Goal: Information Seeking & Learning: Learn about a topic

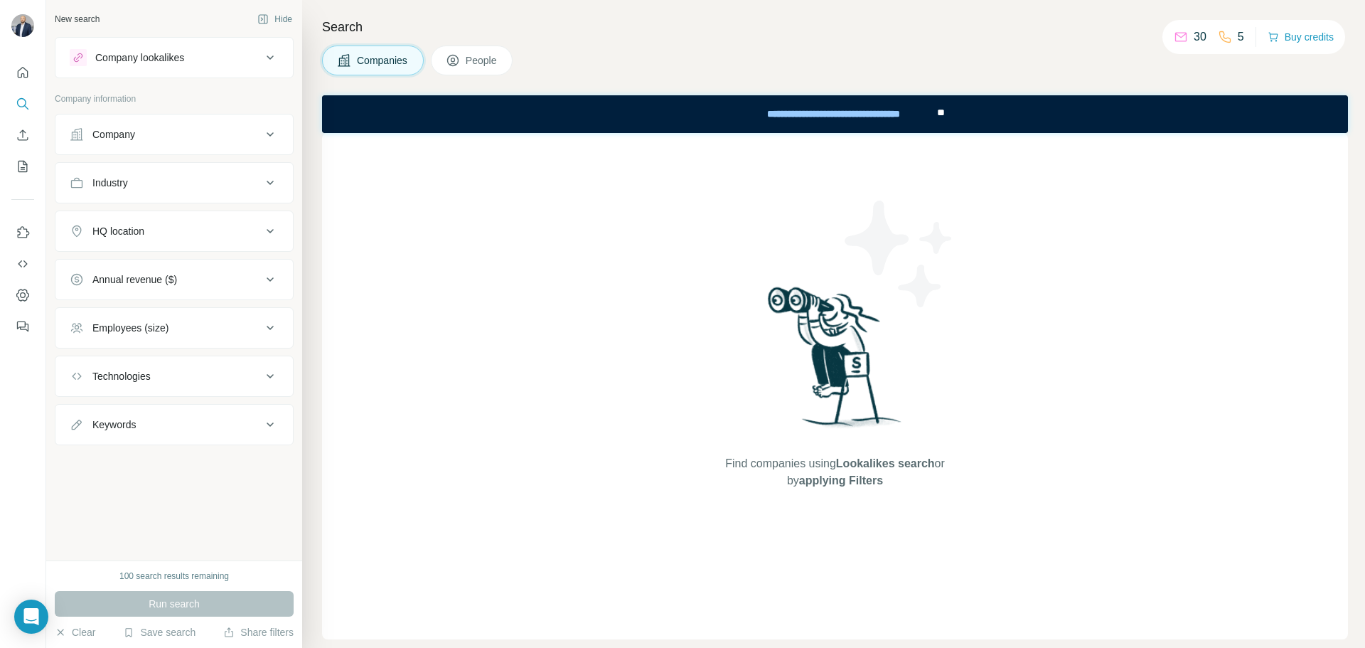
click at [177, 135] on div "Company" at bounding box center [166, 134] width 192 height 14
click at [180, 189] on div "Industry" at bounding box center [166, 183] width 192 height 14
click at [186, 225] on input at bounding box center [167, 218] width 176 height 16
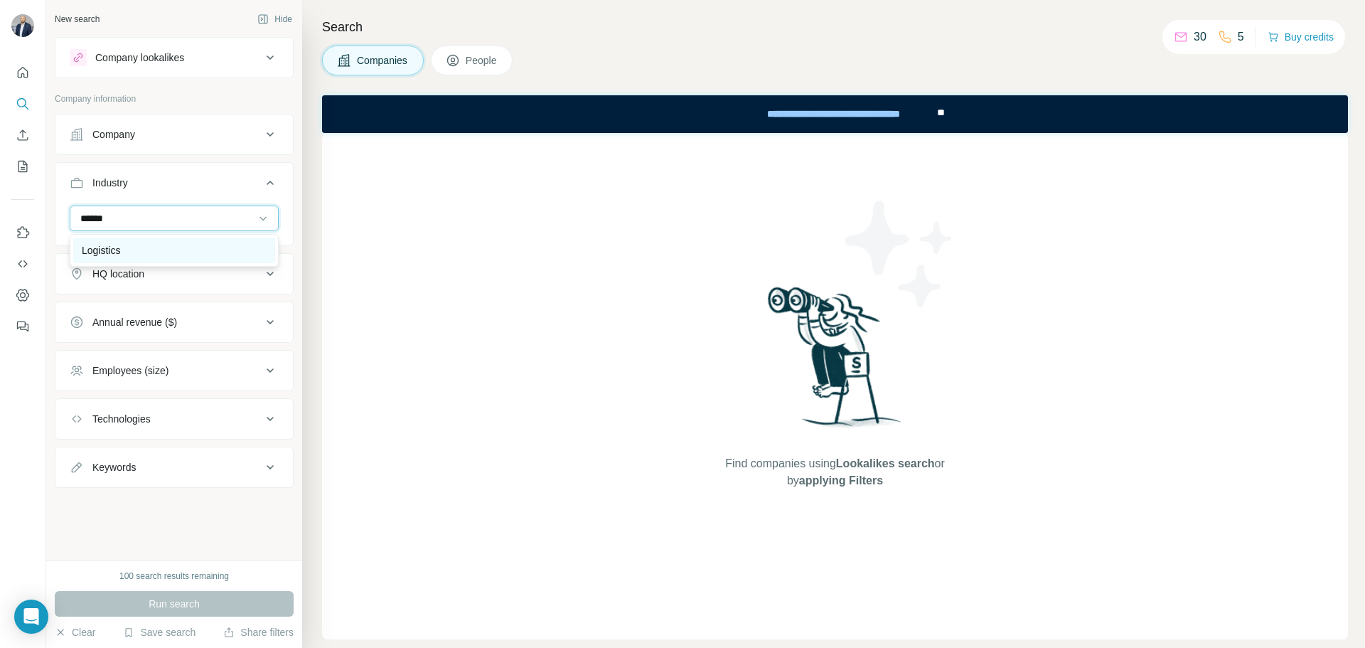
type input "******"
click at [113, 252] on p "Logistics" at bounding box center [101, 250] width 38 height 14
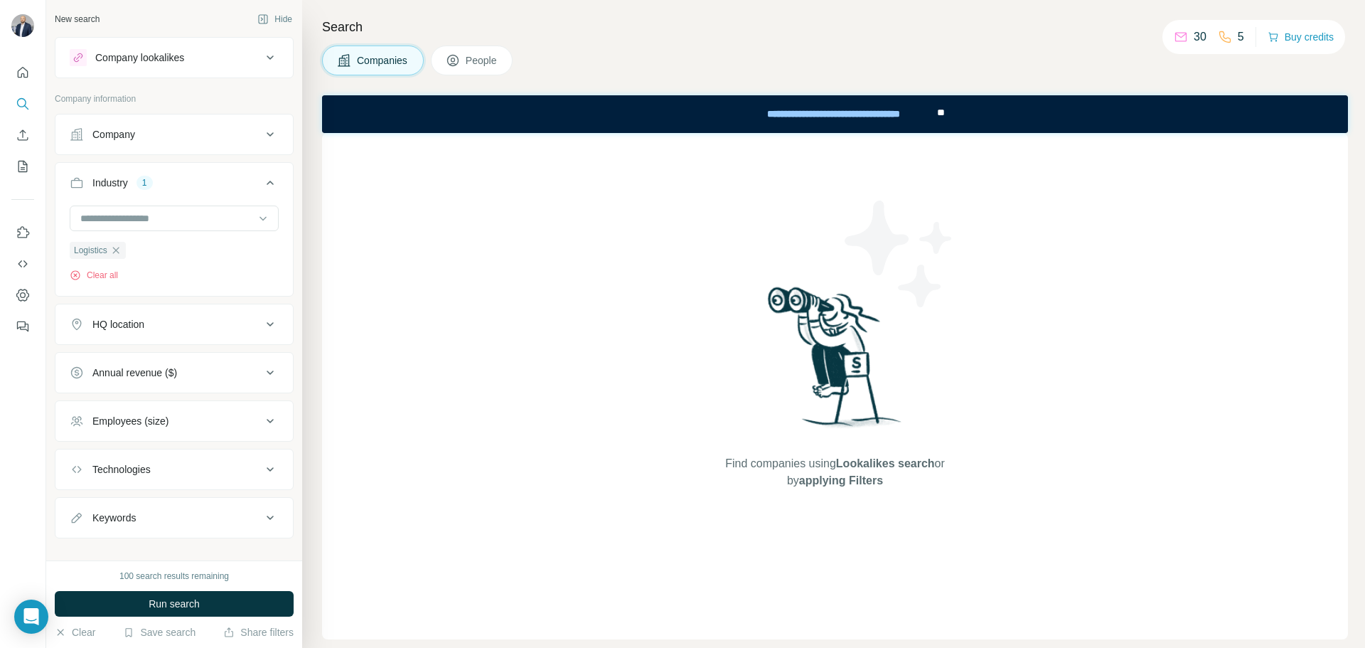
click at [175, 325] on div "HQ location" at bounding box center [166, 324] width 192 height 14
click at [145, 363] on input "text" at bounding box center [174, 360] width 209 height 26
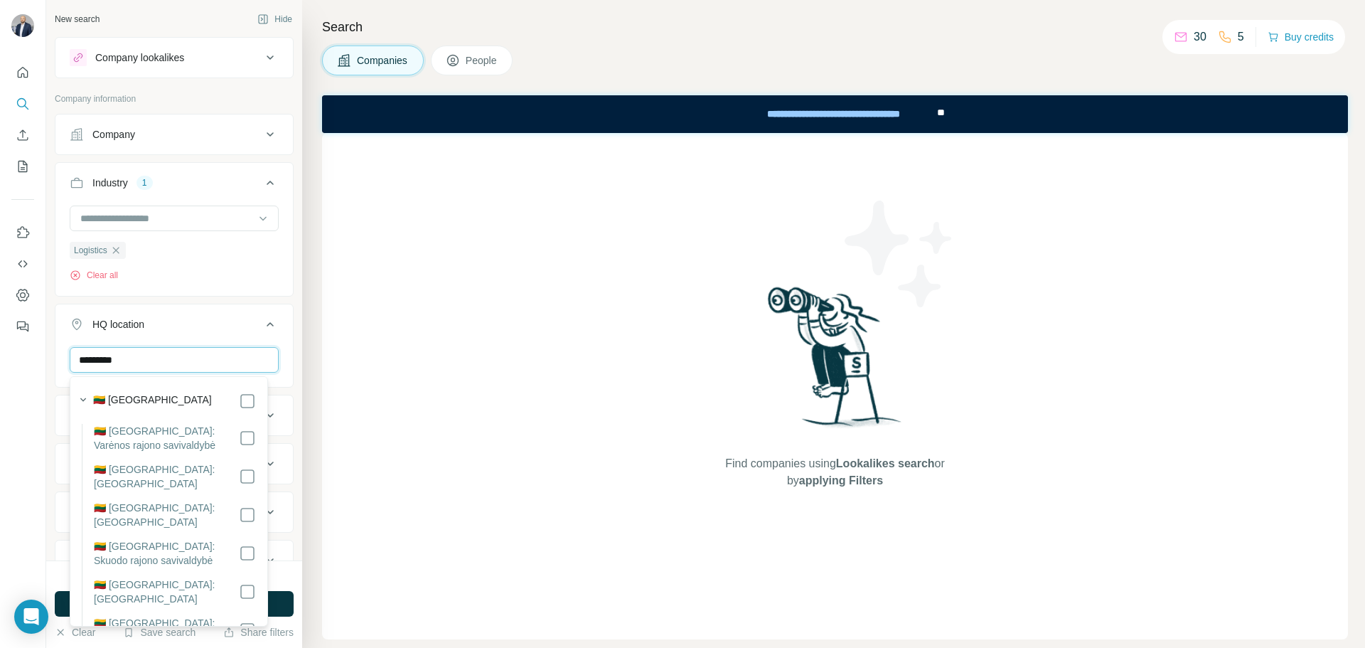
type input "*********"
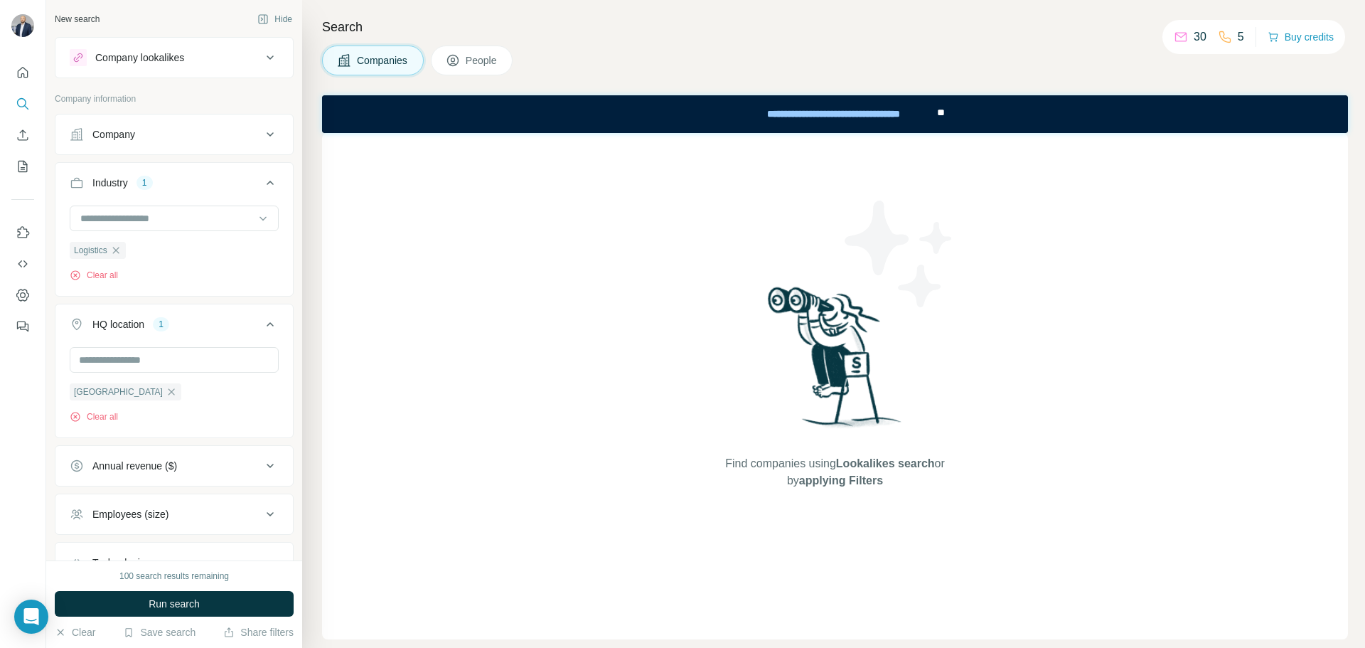
click at [282, 393] on div "HQ location 1 [GEOGRAPHIC_DATA] Clear all" at bounding box center [174, 371] width 239 height 134
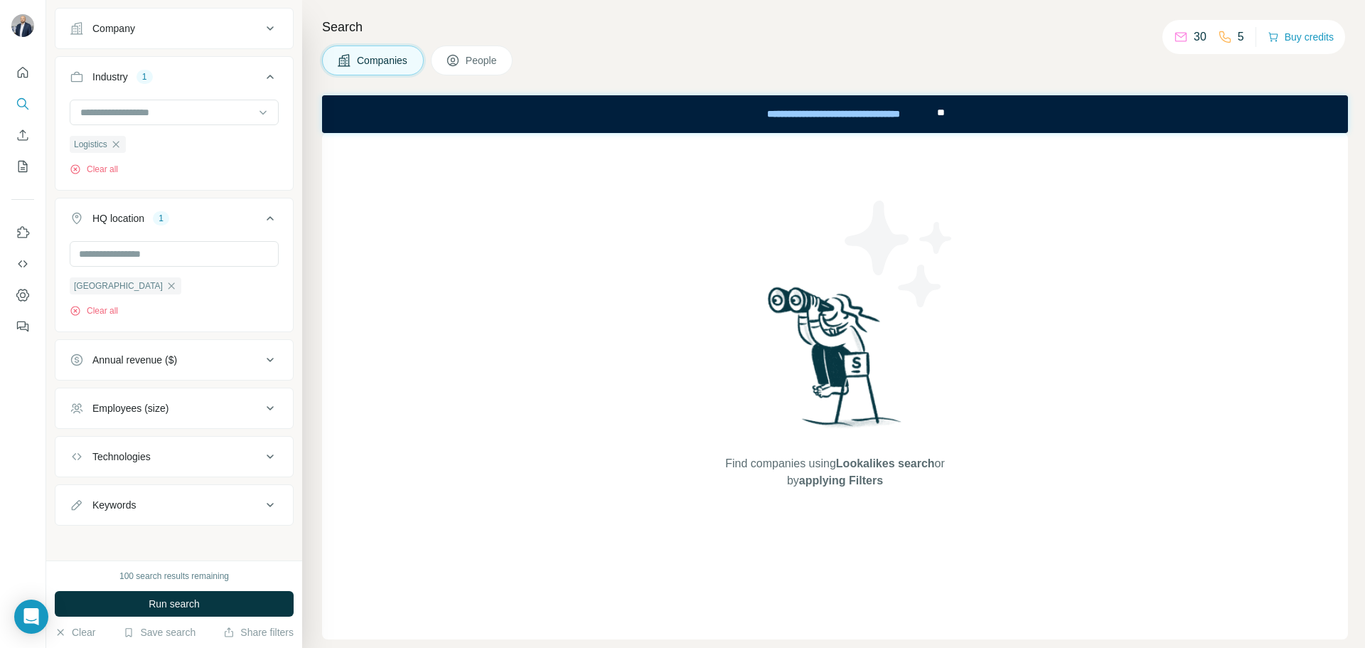
scroll to position [112, 0]
click at [139, 356] on div "Annual revenue ($)" at bounding box center [134, 355] width 85 height 14
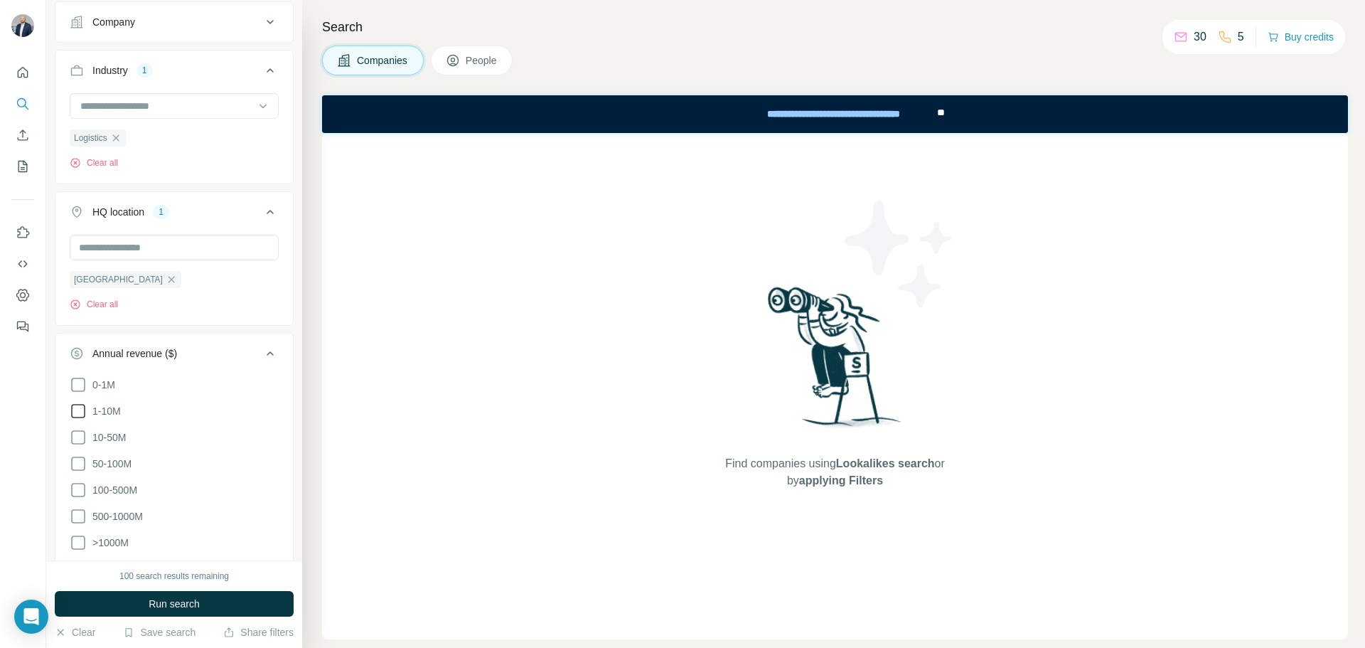
click at [80, 414] on icon at bounding box center [78, 410] width 17 height 17
click at [184, 328] on ul "Company Industry 1 Logistics Clear all HQ location 1 [GEOGRAPHIC_DATA] Clear al…" at bounding box center [174, 366] width 239 height 731
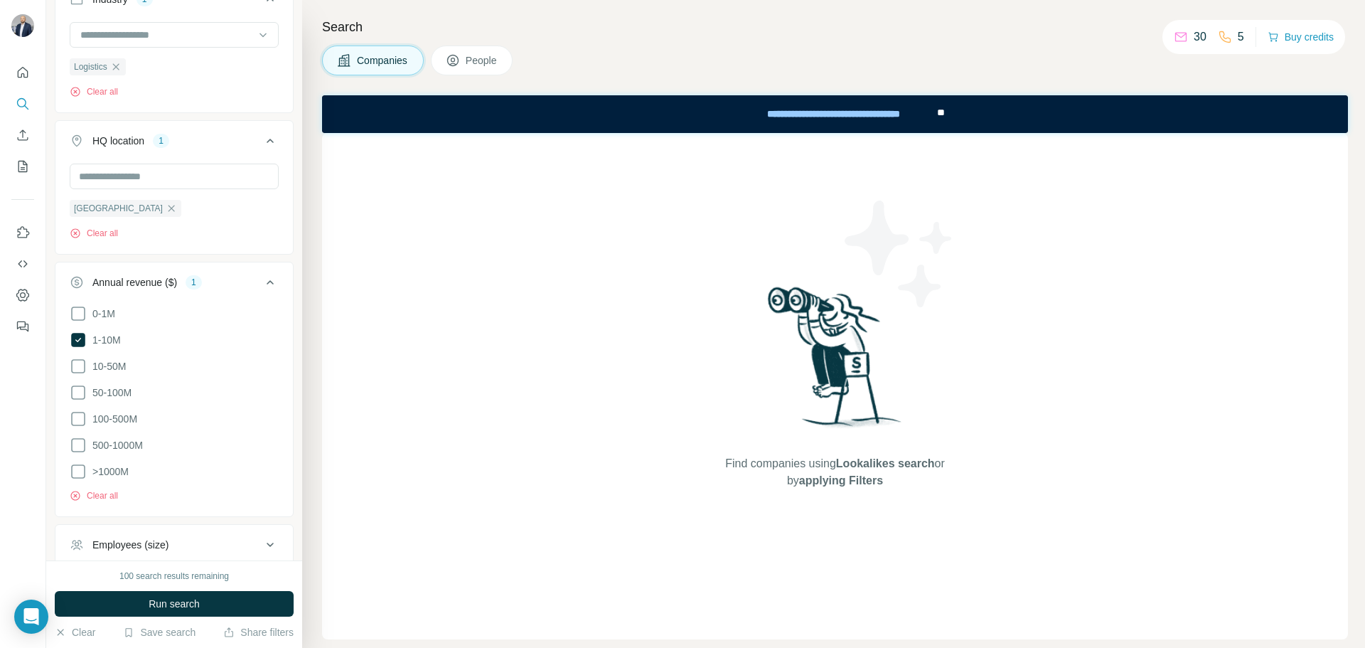
click at [183, 540] on div "Employees (size)" at bounding box center [166, 544] width 192 height 14
click at [193, 537] on div "Employees (size)" at bounding box center [166, 544] width 192 height 14
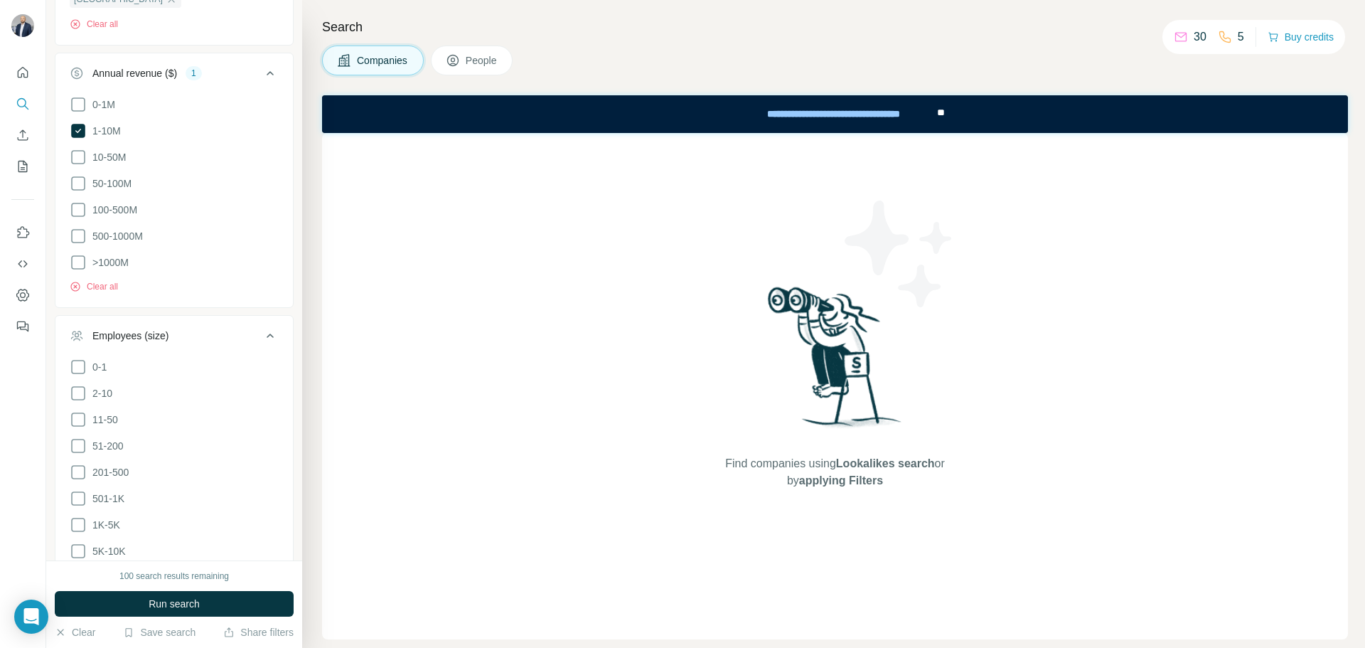
scroll to position [397, 0]
drag, startPoint x: 78, startPoint y: 381, endPoint x: 75, endPoint y: 401, distance: 20.2
click at [78, 382] on icon at bounding box center [78, 388] width 17 height 17
click at [75, 407] on icon at bounding box center [78, 415] width 17 height 17
click at [77, 433] on icon at bounding box center [78, 441] width 17 height 17
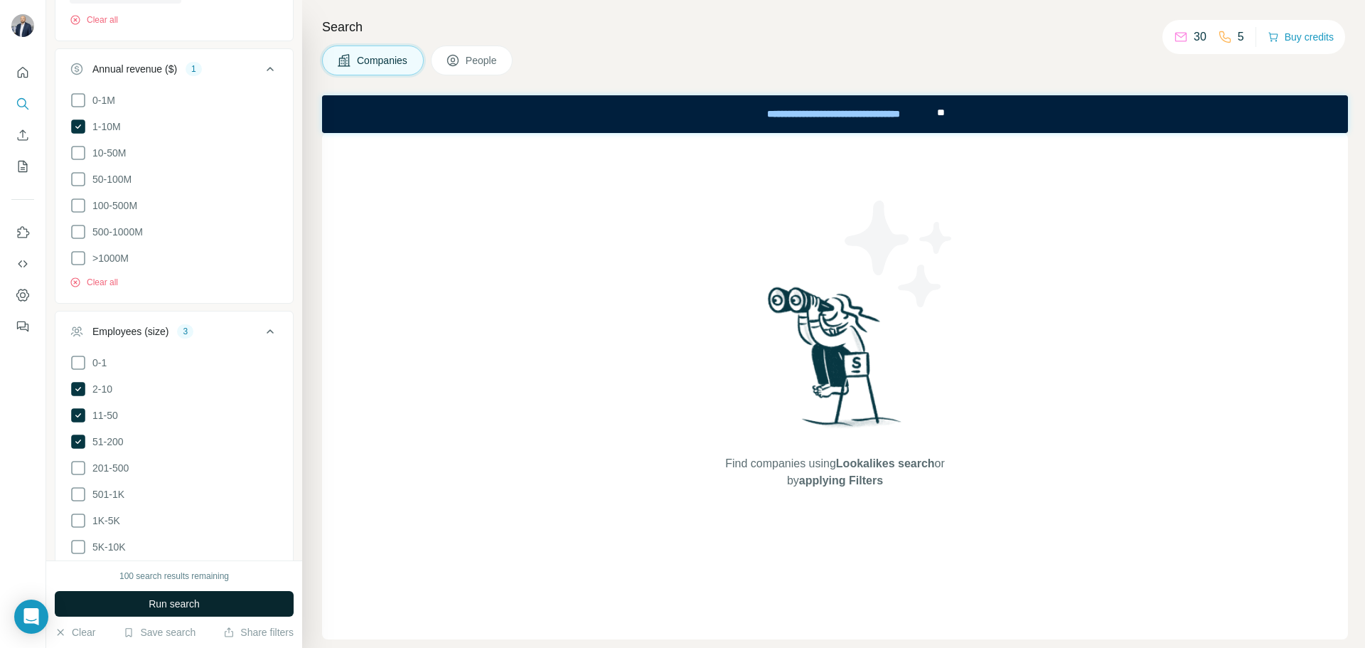
click at [210, 597] on button "Run search" at bounding box center [174, 604] width 239 height 26
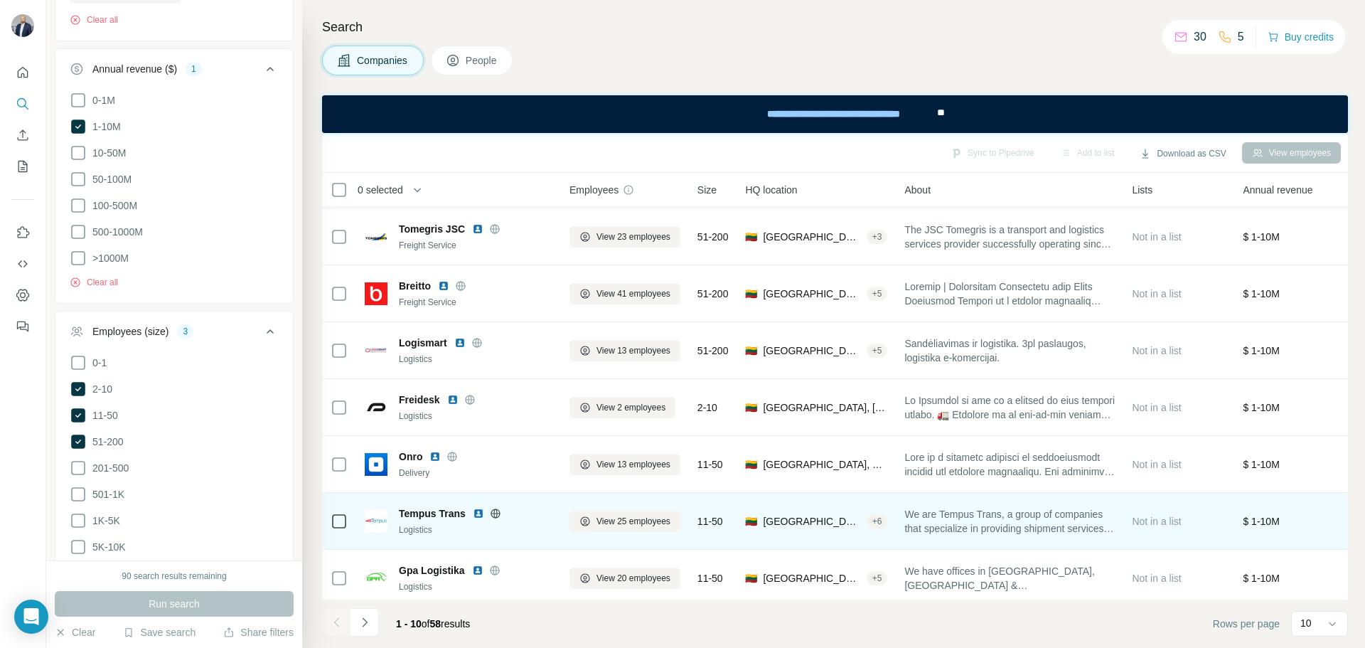
scroll to position [183, 0]
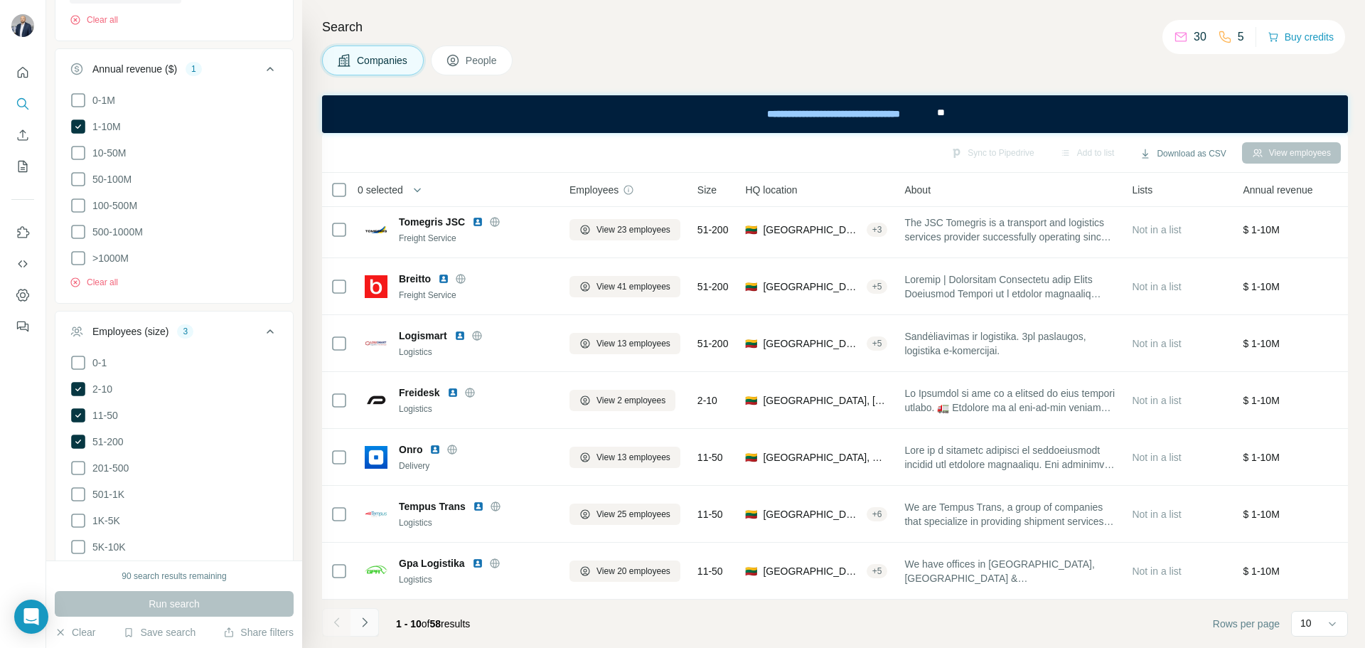
click at [367, 614] on button "Navigate to next page" at bounding box center [364, 622] width 28 height 28
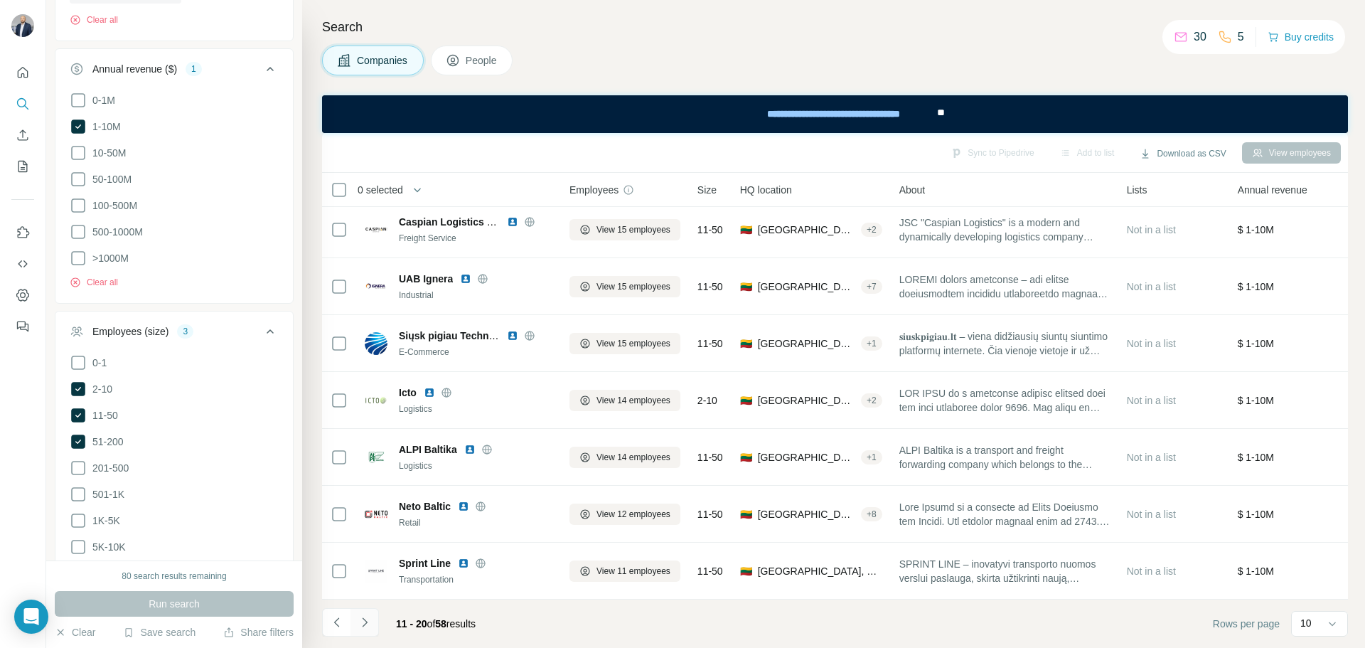
click at [365, 621] on icon "Navigate to next page" at bounding box center [364, 621] width 5 height 9
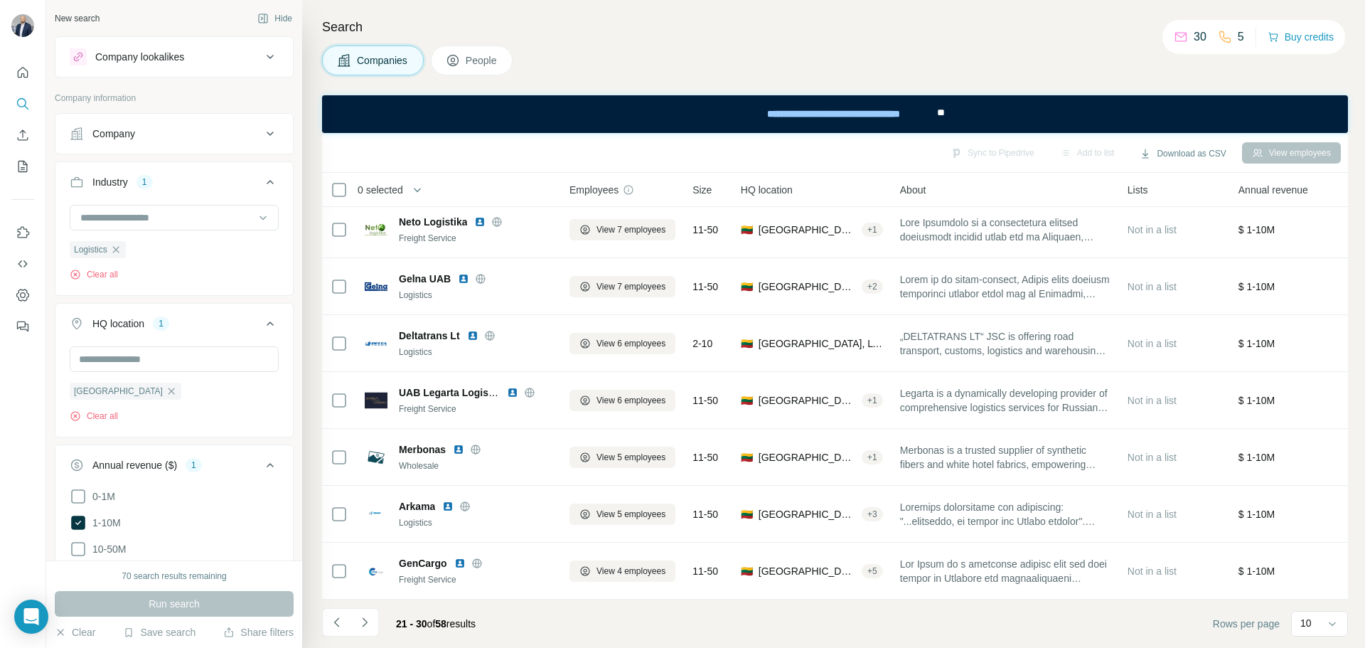
scroll to position [0, 0]
click at [118, 251] on icon "button" at bounding box center [115, 250] width 11 height 11
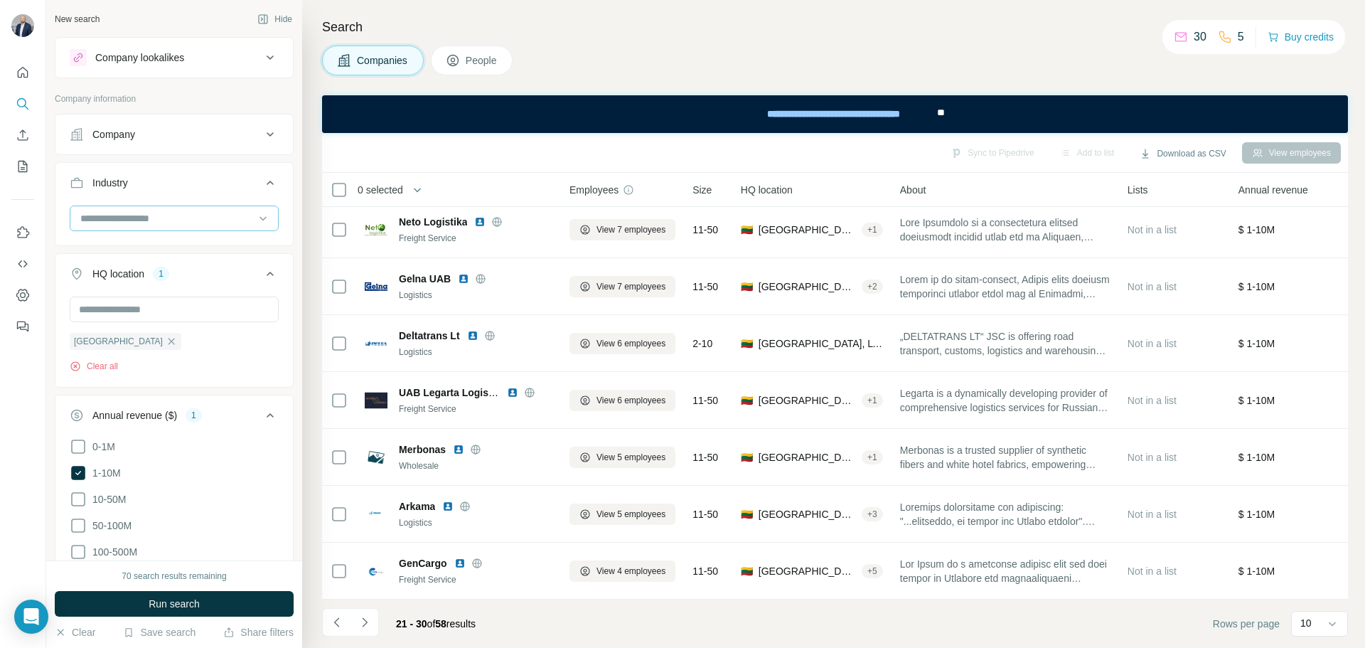
click at [126, 224] on input at bounding box center [167, 218] width 176 height 16
click at [122, 213] on input at bounding box center [167, 218] width 176 height 16
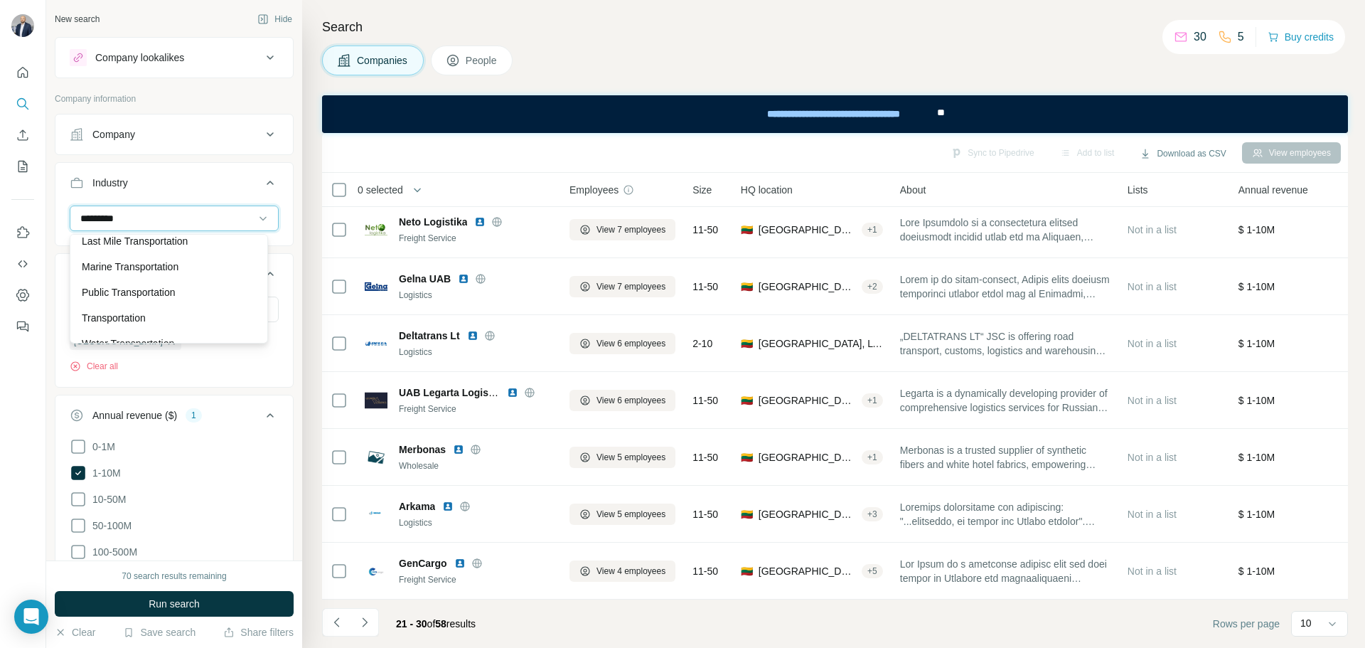
scroll to position [51, 0]
type input "*********"
click at [142, 295] on p "Transportation" at bounding box center [114, 301] width 64 height 14
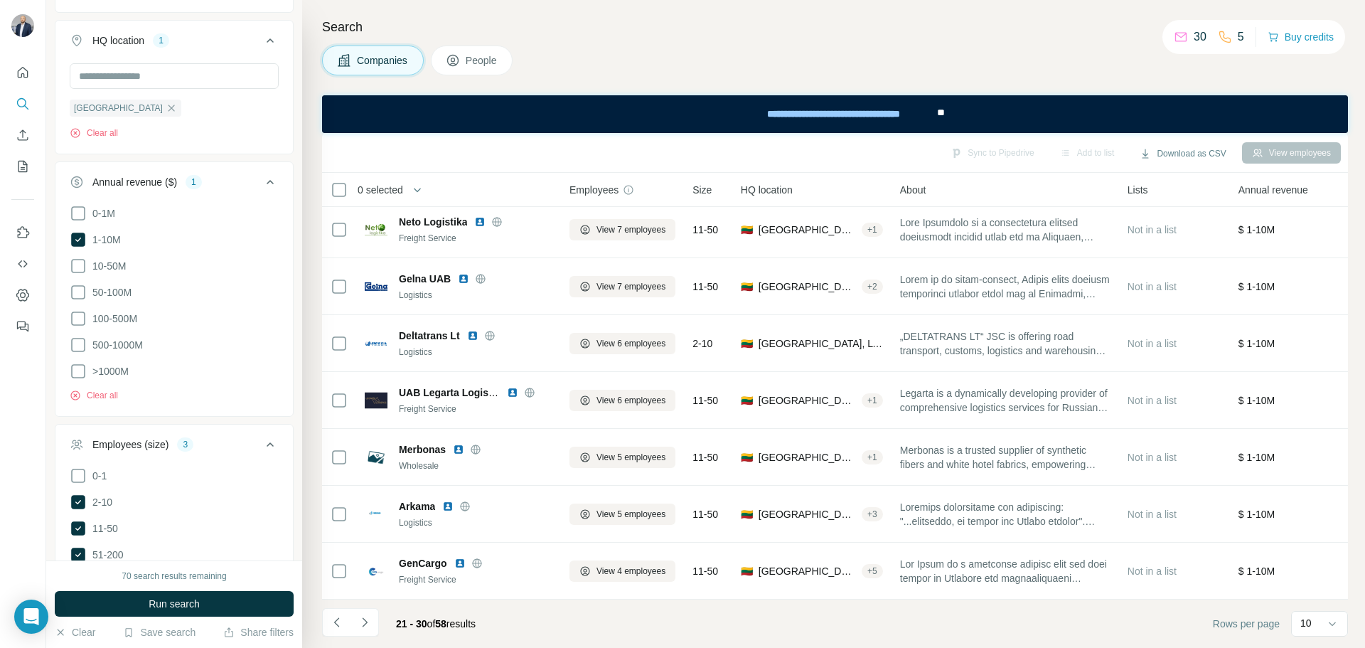
scroll to position [355, 0]
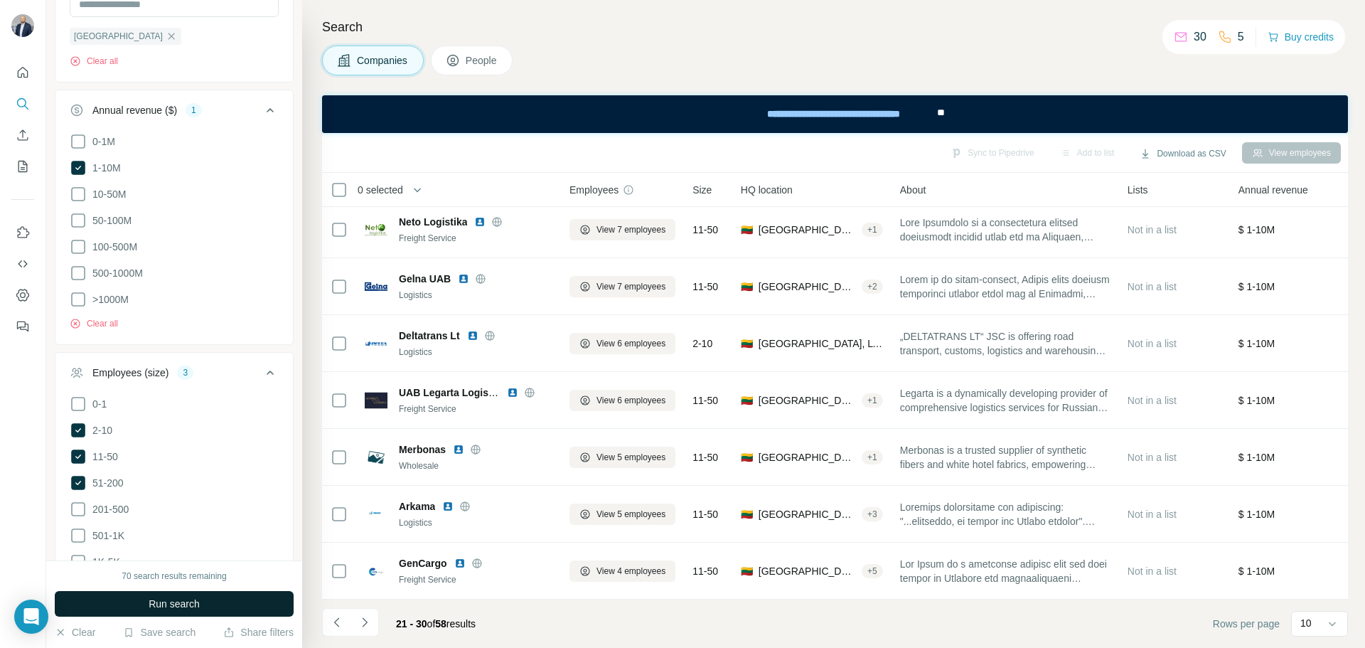
click at [210, 608] on button "Run search" at bounding box center [174, 604] width 239 height 26
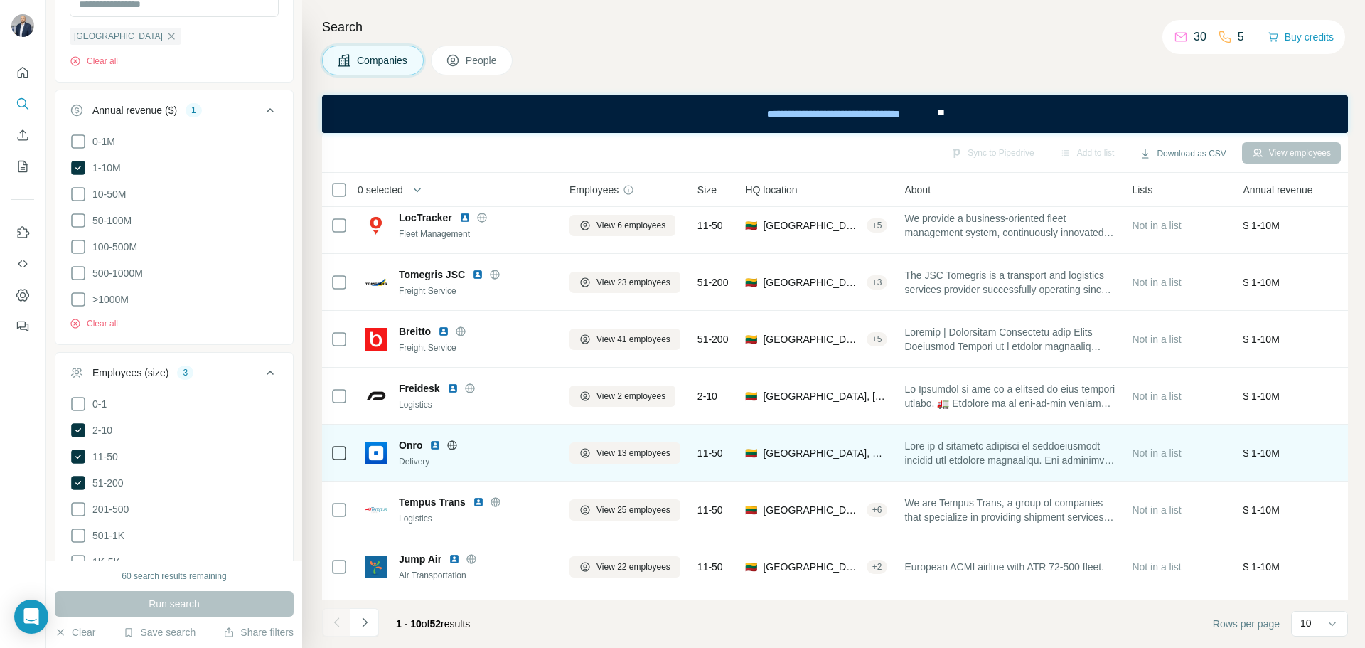
scroll to position [183, 0]
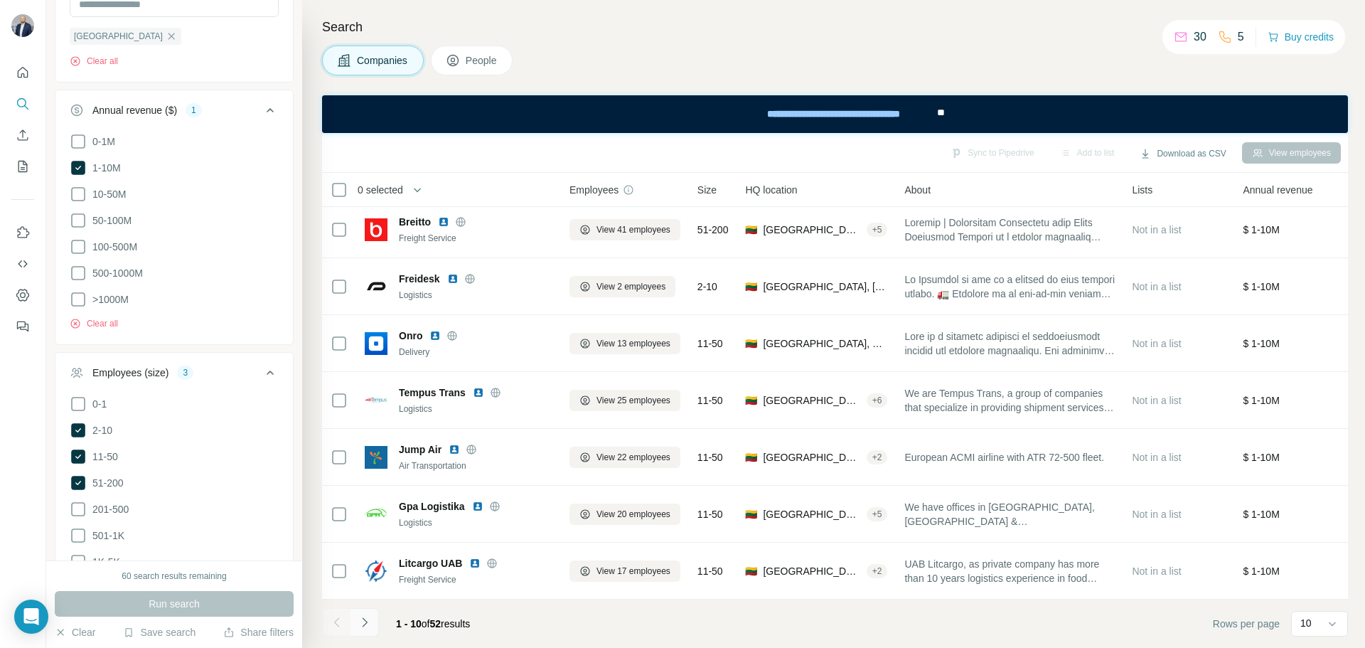
click at [361, 625] on icon "Navigate to next page" at bounding box center [365, 622] width 14 height 14
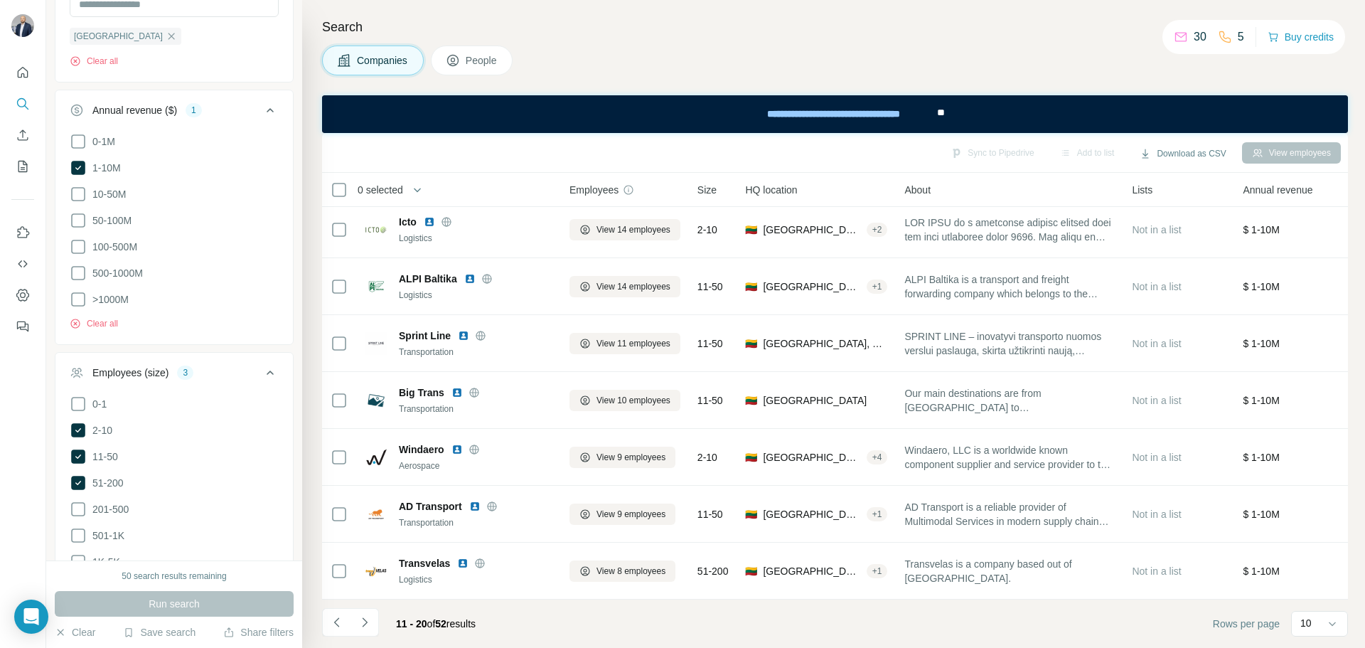
click at [1351, 621] on div "Search Companies People Sync to Pipedrive Add to list Download as CSV View empl…" at bounding box center [833, 324] width 1063 height 648
click at [1327, 623] on icon at bounding box center [1332, 623] width 14 height 14
click at [1314, 511] on p "60" at bounding box center [1308, 509] width 11 height 14
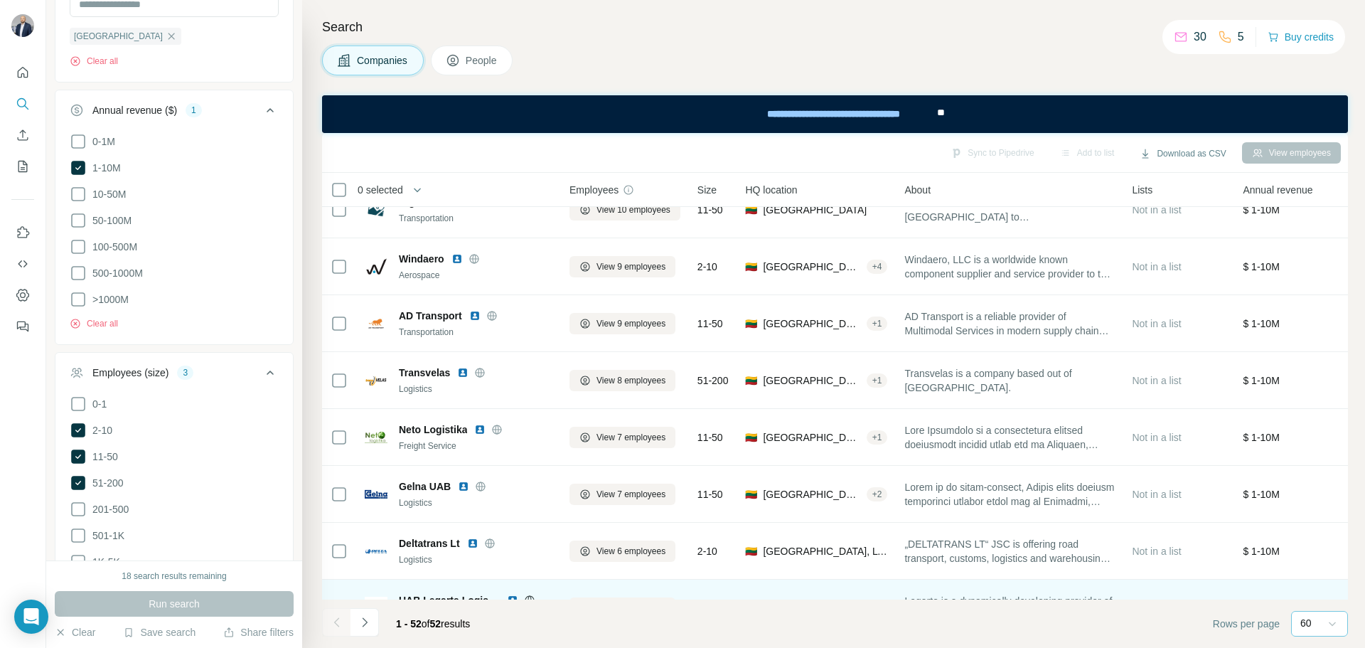
scroll to position [1036, 0]
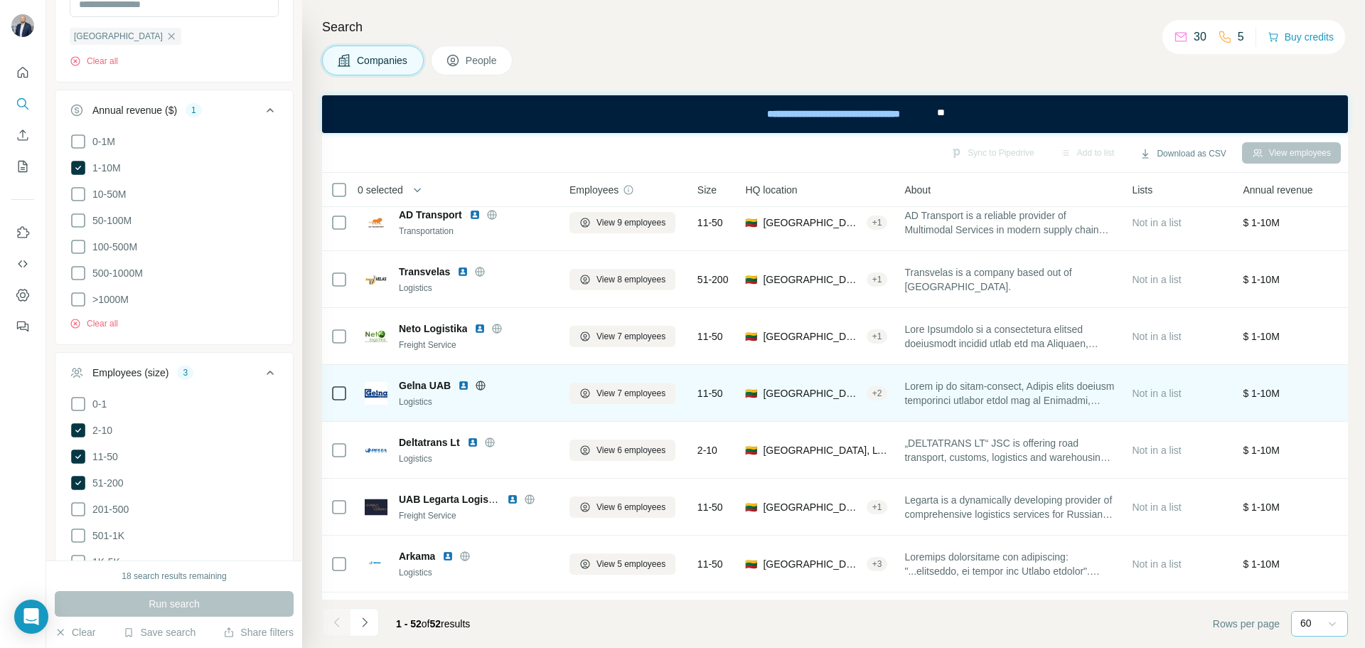
click at [429, 395] on div "Logistics" at bounding box center [476, 401] width 154 height 13
click at [461, 387] on img at bounding box center [463, 385] width 11 height 11
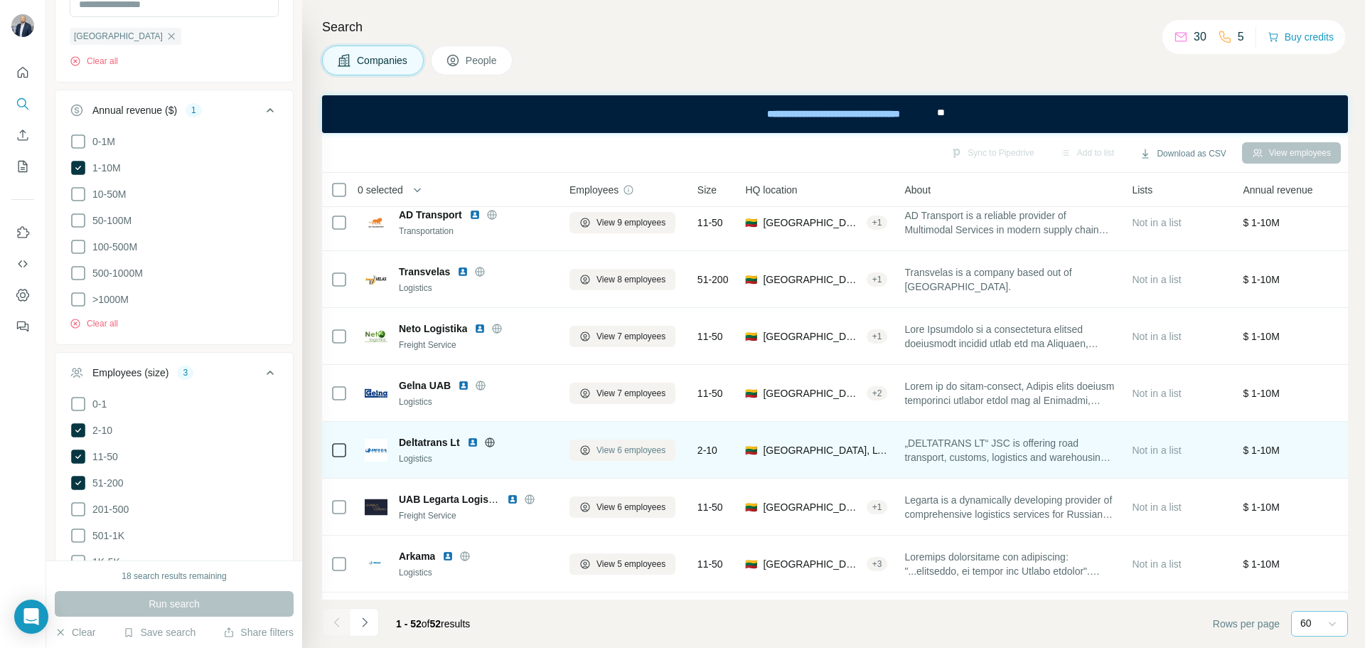
click at [654, 449] on span "View 6 employees" at bounding box center [630, 450] width 69 height 13
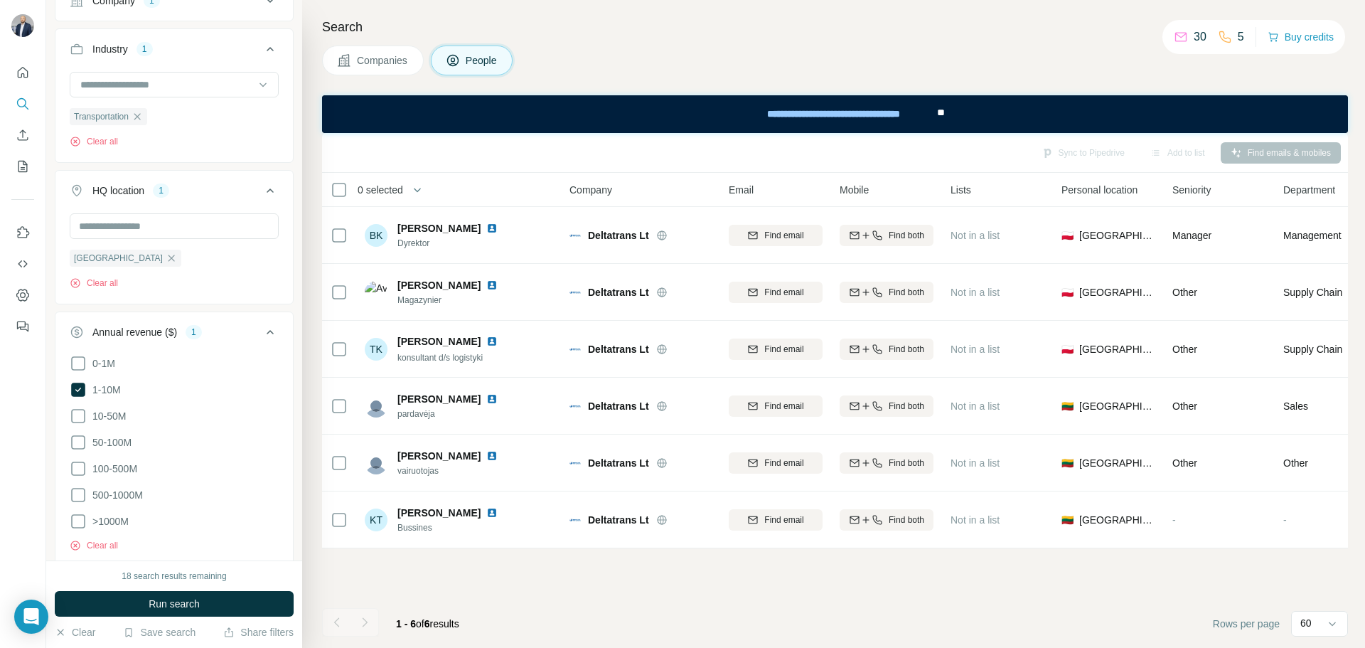
scroll to position [0, 0]
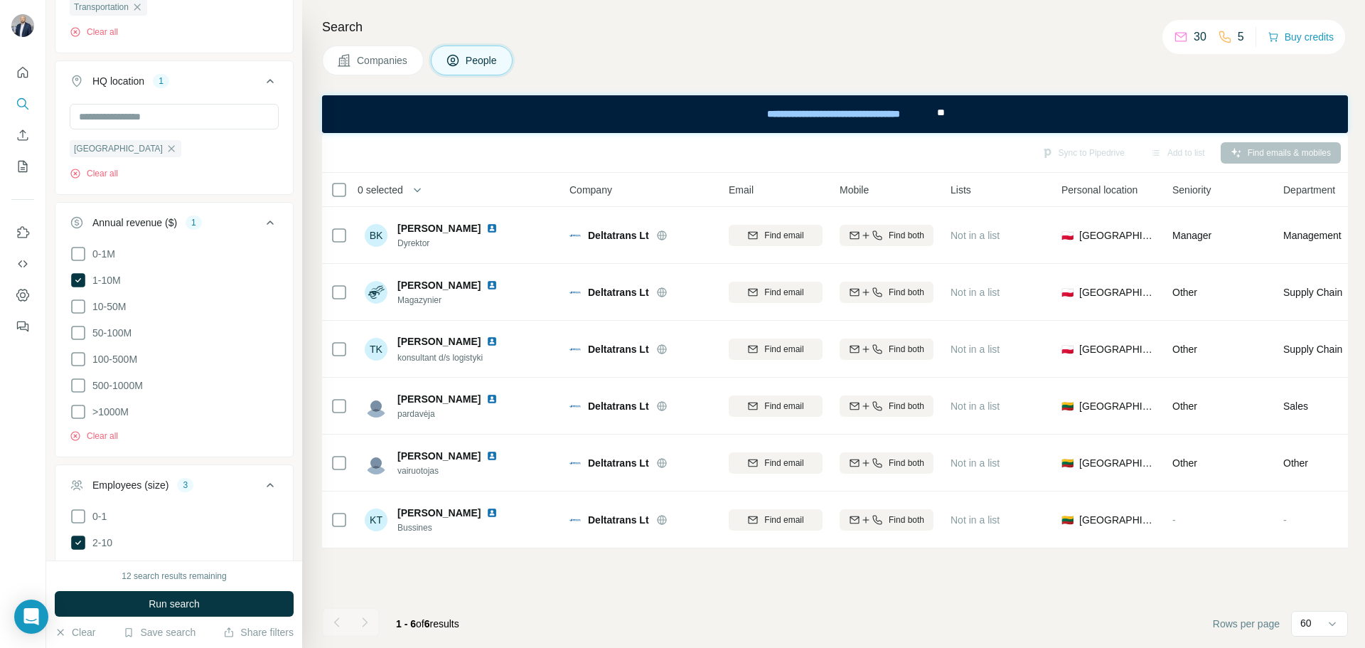
scroll to position [569, 0]
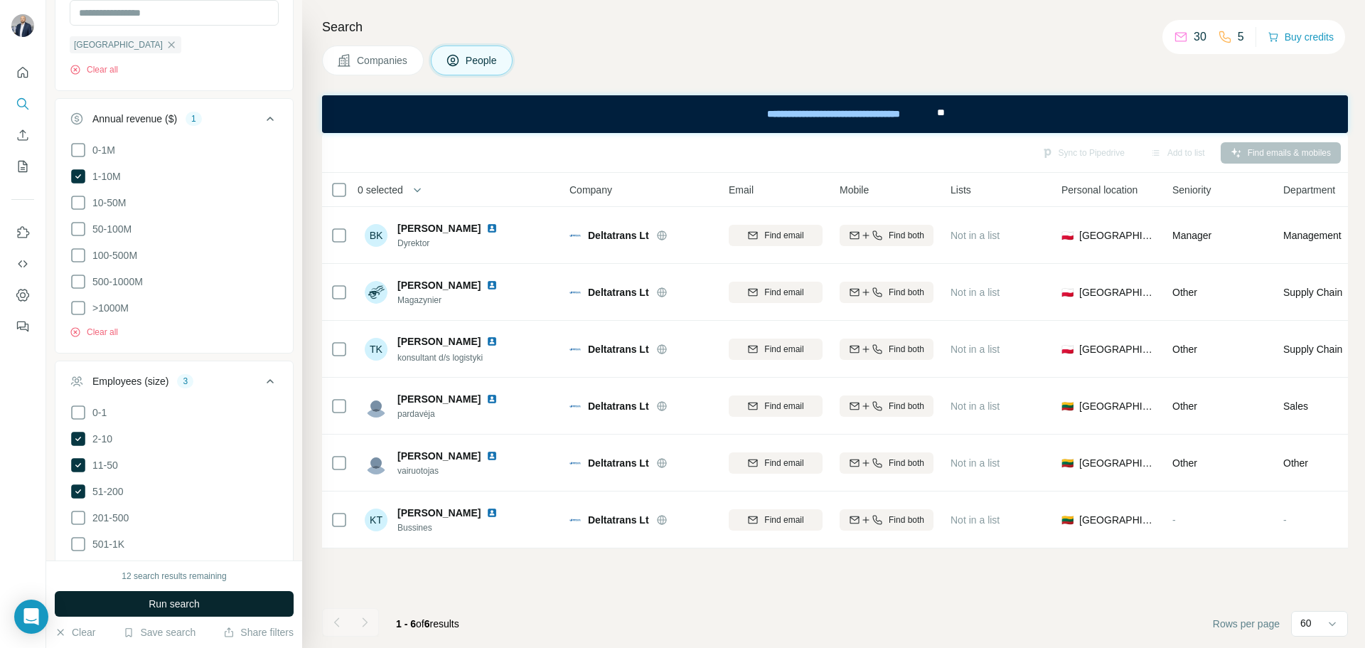
click at [216, 599] on button "Run search" at bounding box center [174, 604] width 239 height 26
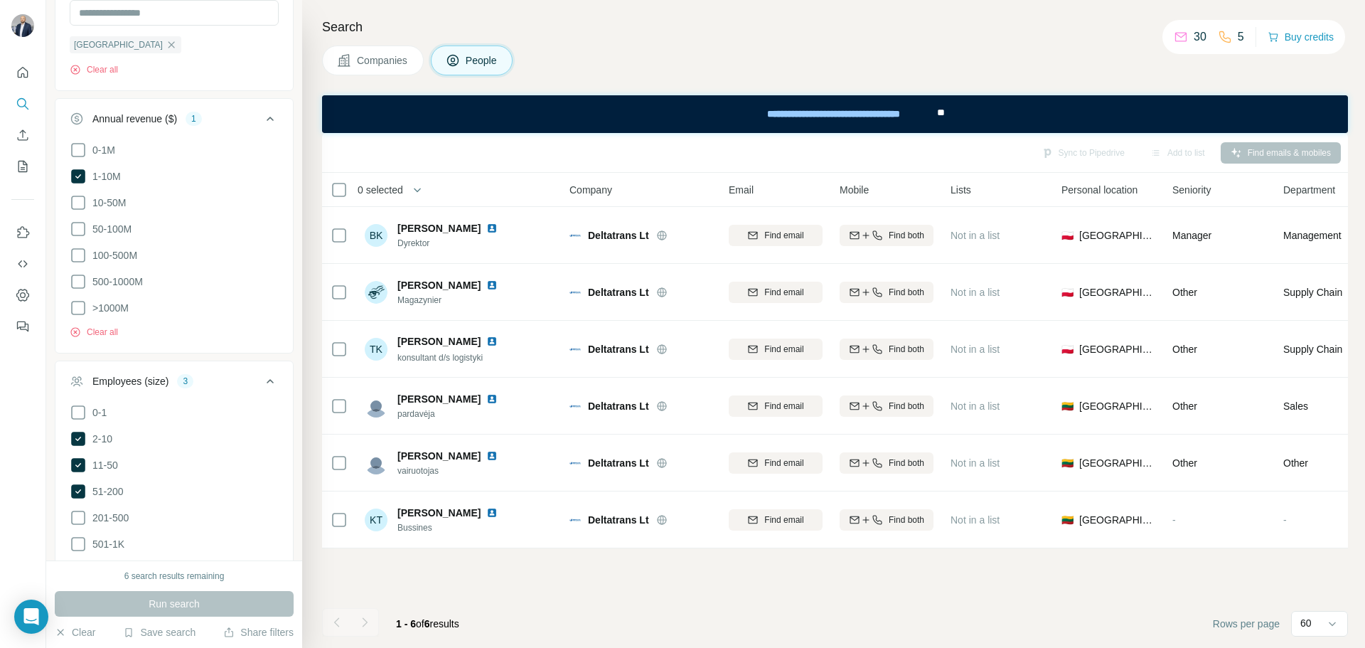
click at [392, 48] on button "Companies" at bounding box center [373, 60] width 102 height 30
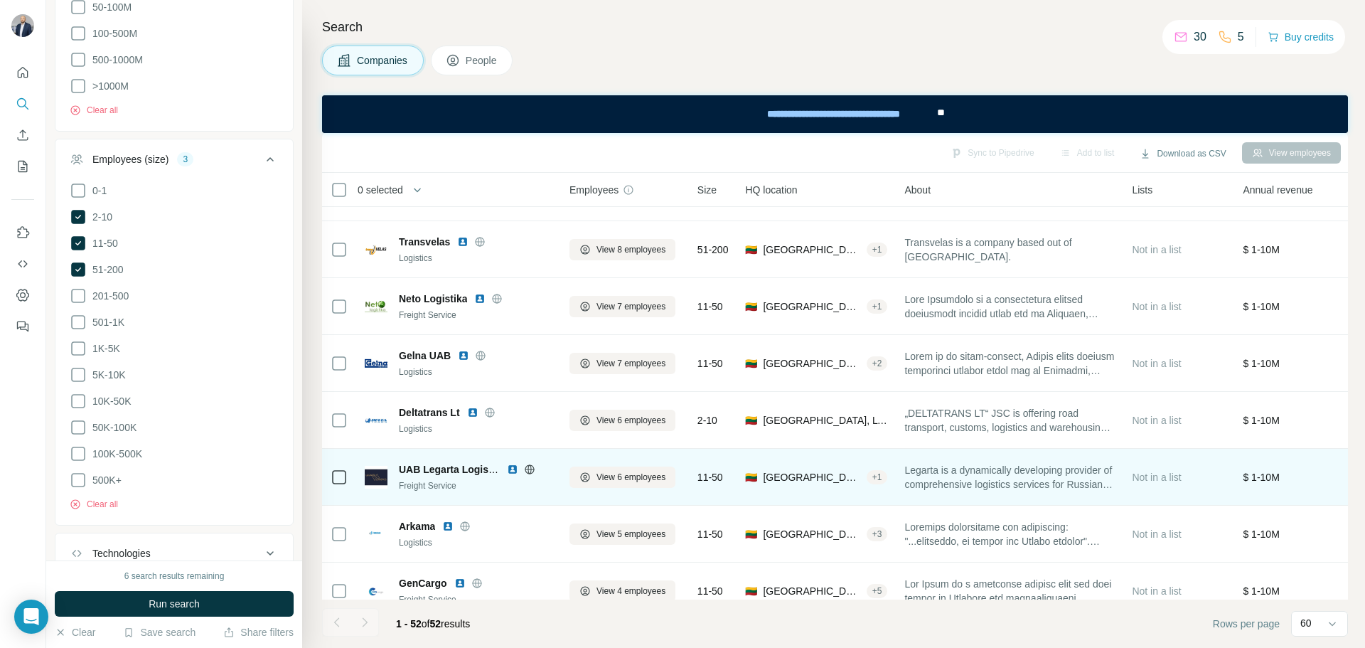
scroll to position [1422, 0]
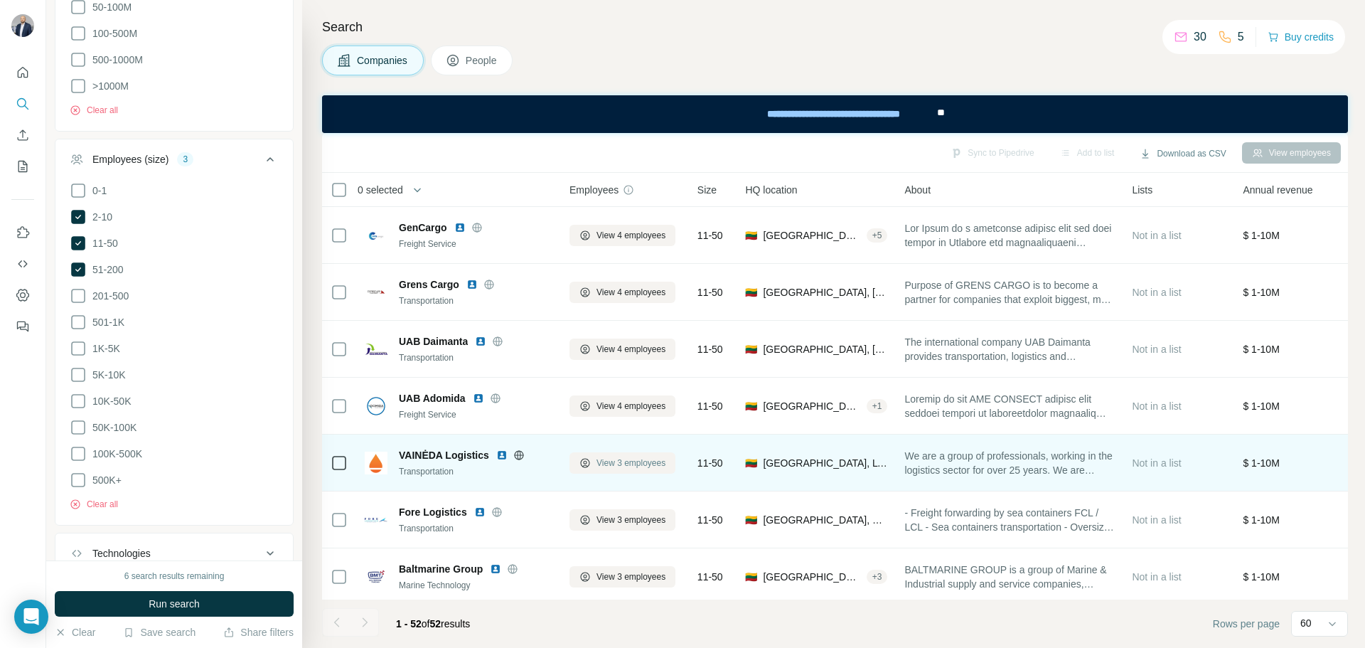
click at [608, 463] on span "View 3 employees" at bounding box center [630, 462] width 69 height 13
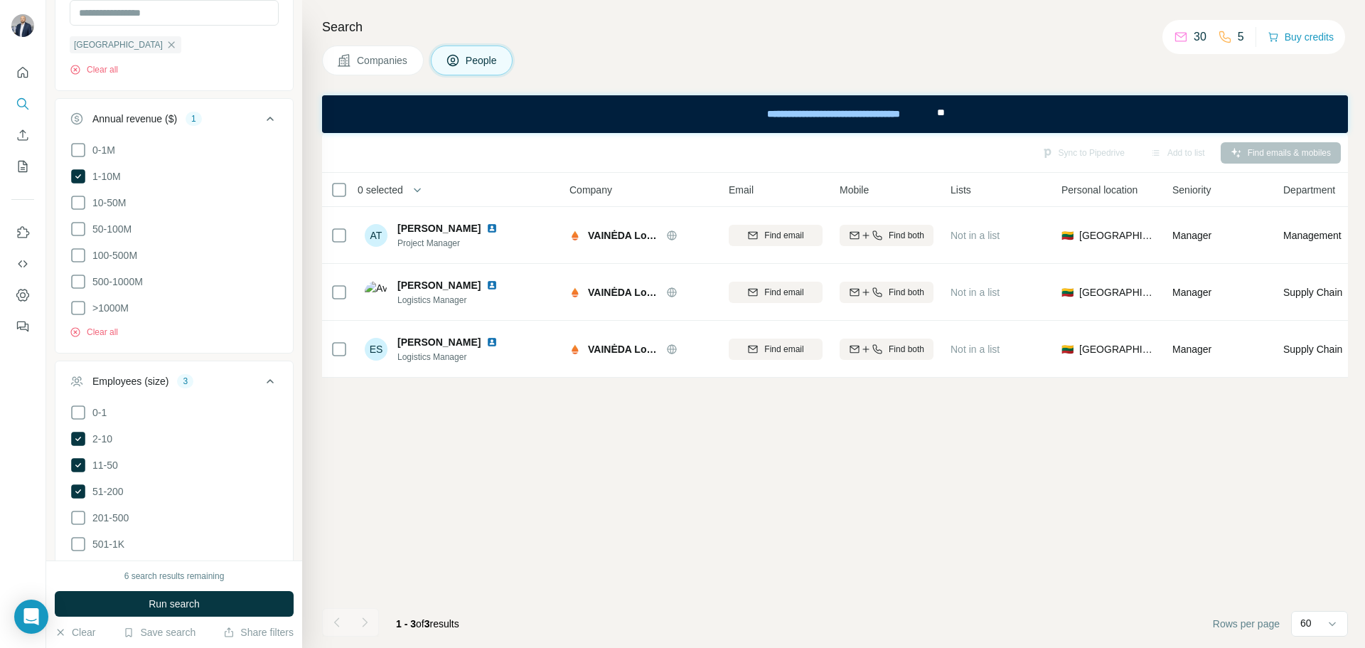
scroll to position [0, 0]
click at [386, 58] on span "Companies" at bounding box center [383, 60] width 52 height 14
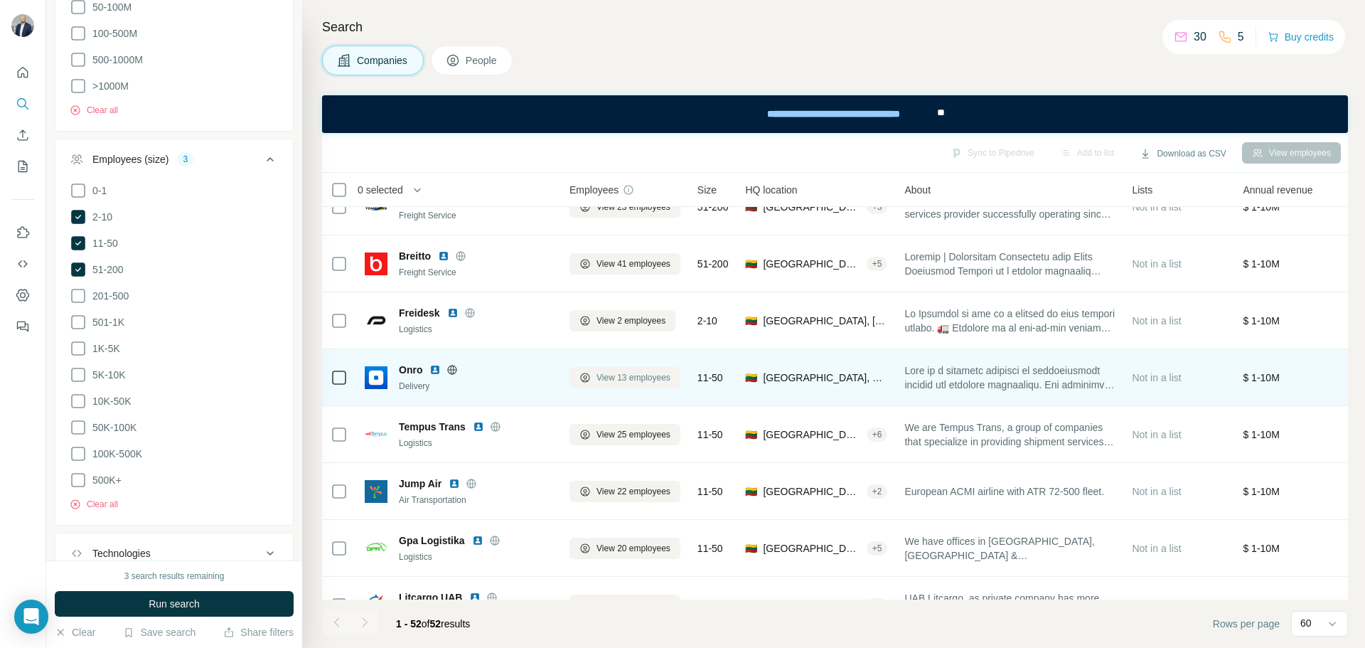
scroll to position [213, 0]
